Goal: Transaction & Acquisition: Obtain resource

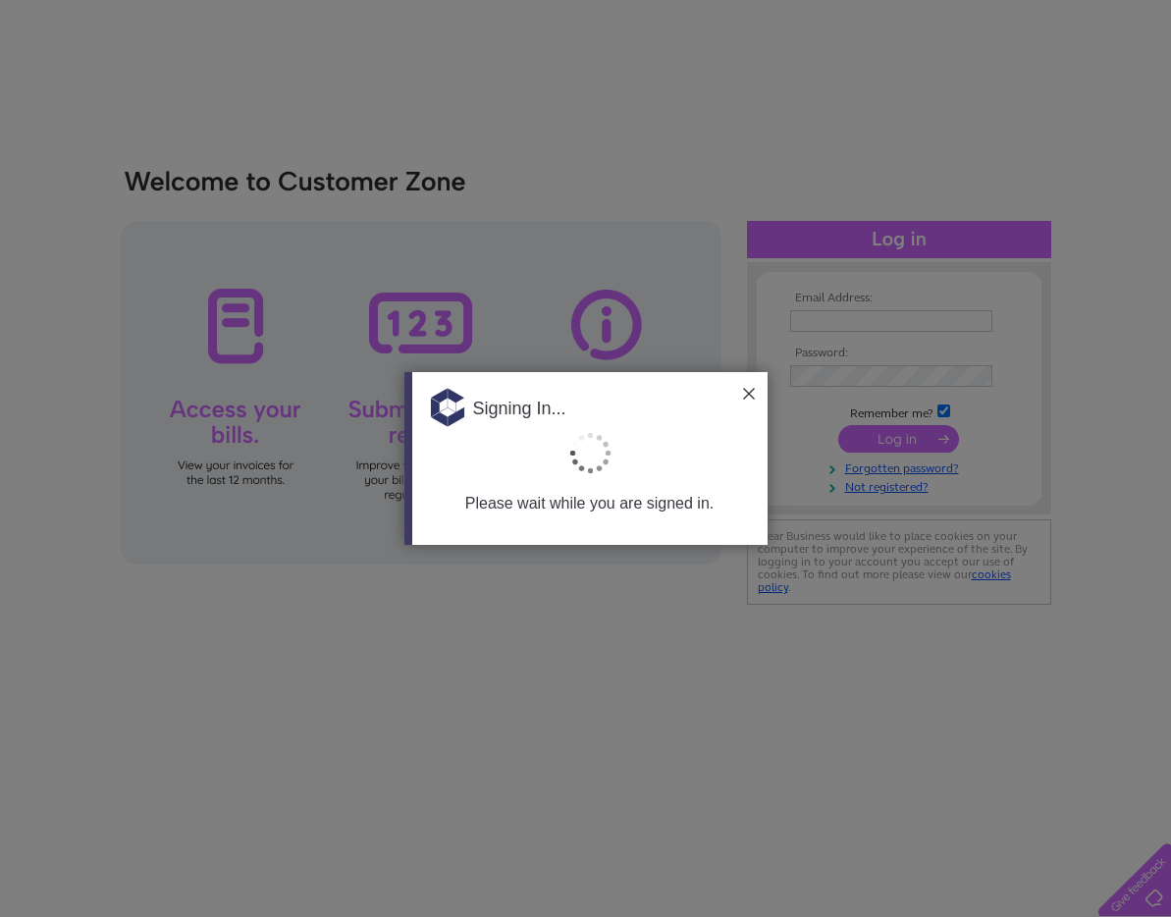
type input "gnahealthcare@gmail.com"
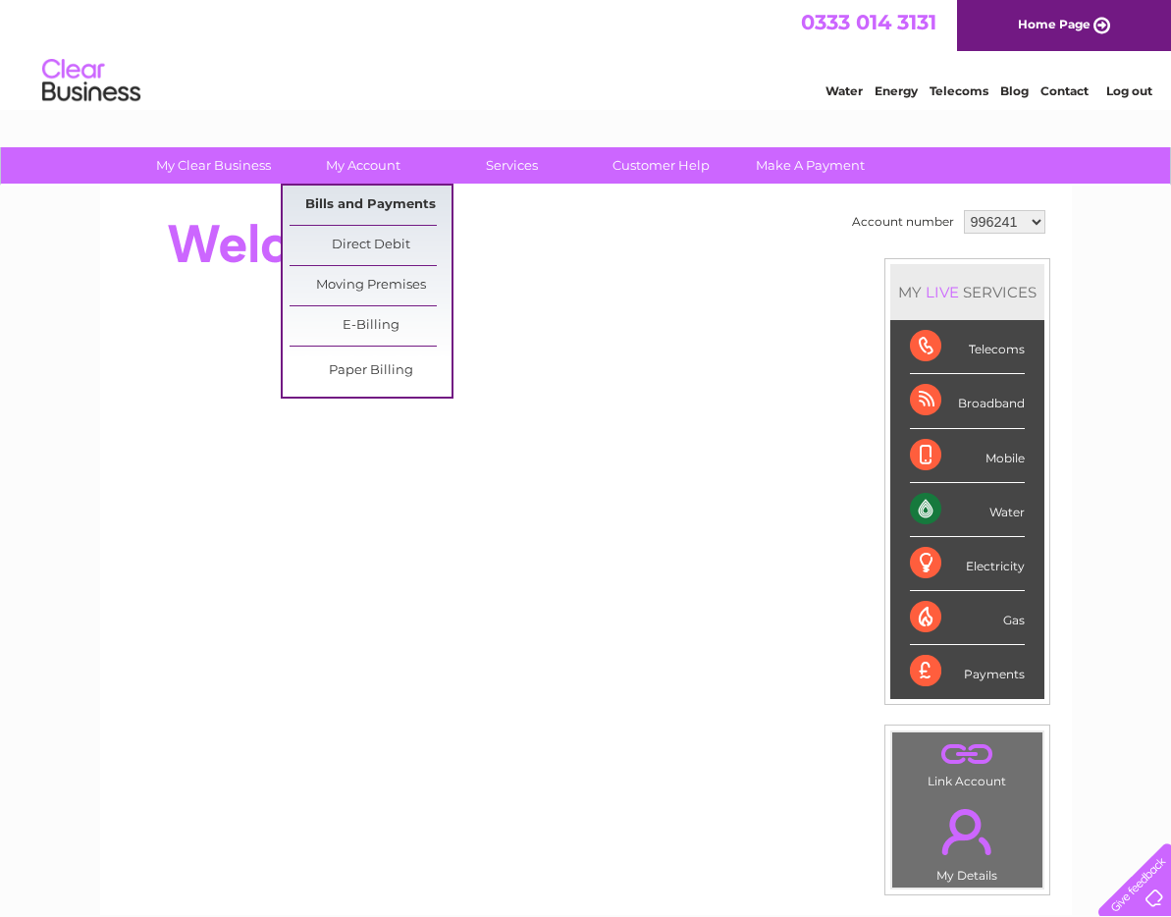
click at [375, 197] on link "Bills and Payments" at bounding box center [371, 205] width 162 height 39
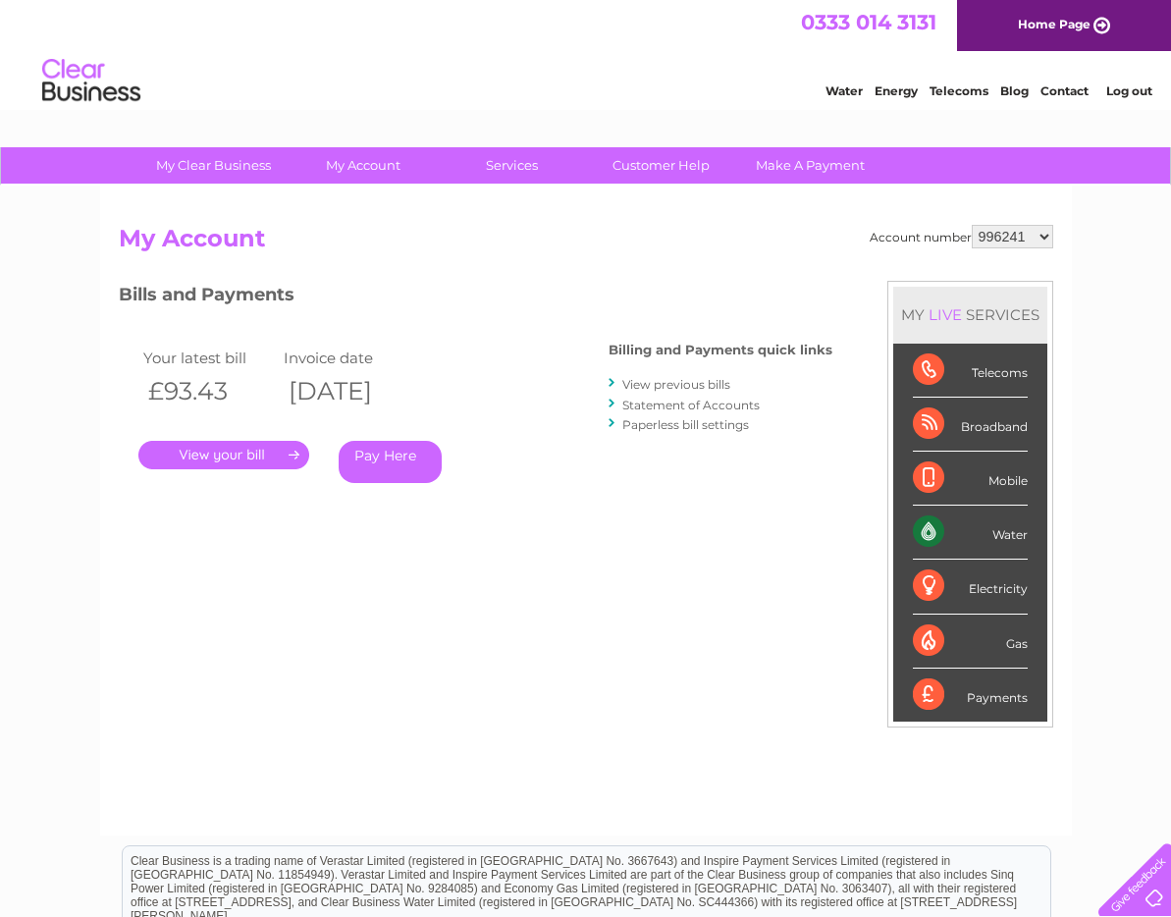
click at [716, 387] on link "View previous bills" at bounding box center [676, 384] width 108 height 15
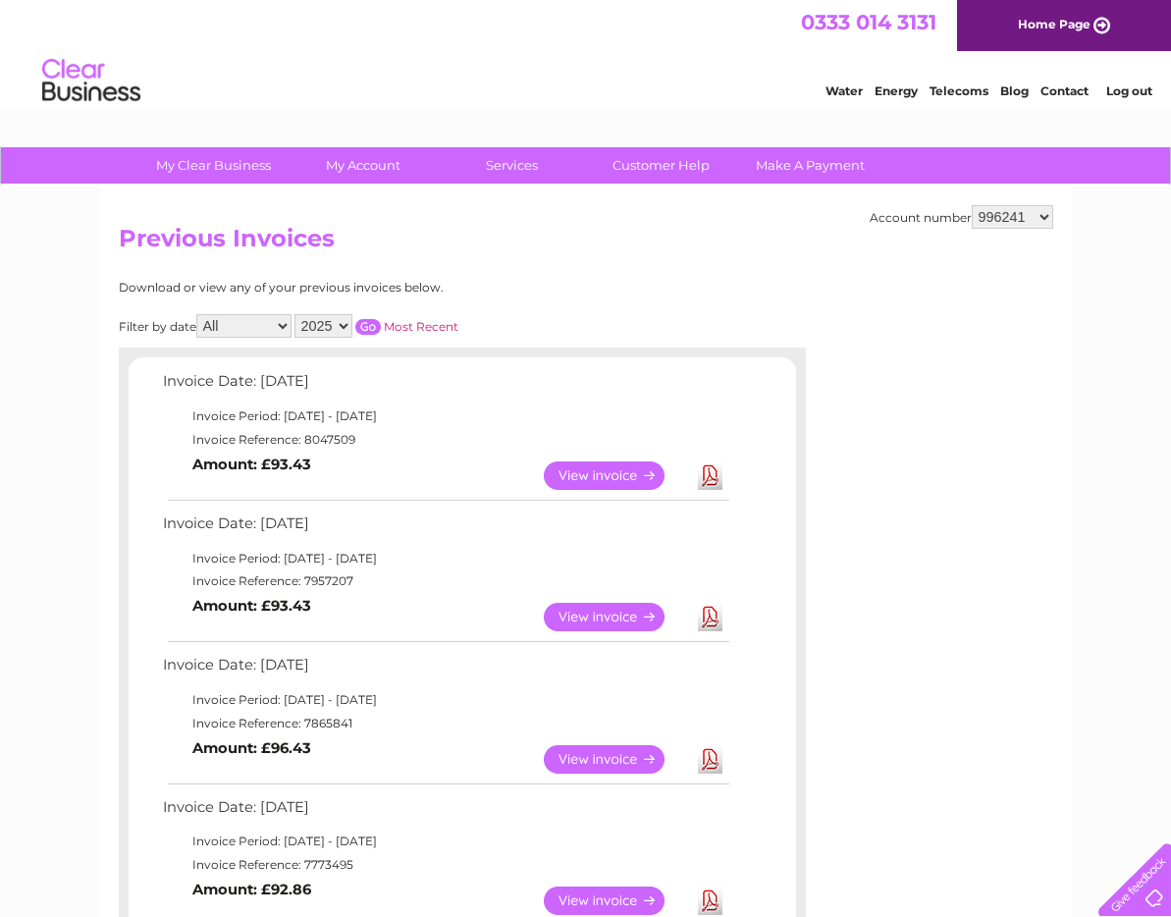
click at [1007, 208] on select "996241 1065554 2027425" at bounding box center [1012, 217] width 81 height 24
select select "1065554"
click at [972, 205] on select "996241 1065554 2027425" at bounding box center [1012, 217] width 81 height 24
click at [713, 477] on link "Download" at bounding box center [710, 475] width 25 height 28
